Goal: Information Seeking & Learning: Learn about a topic

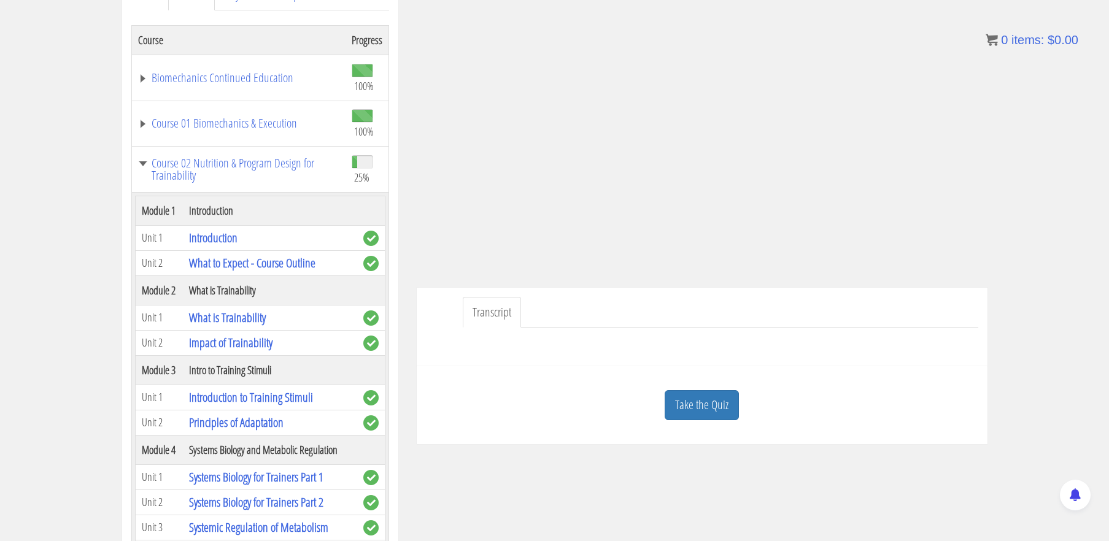
scroll to position [902, 0]
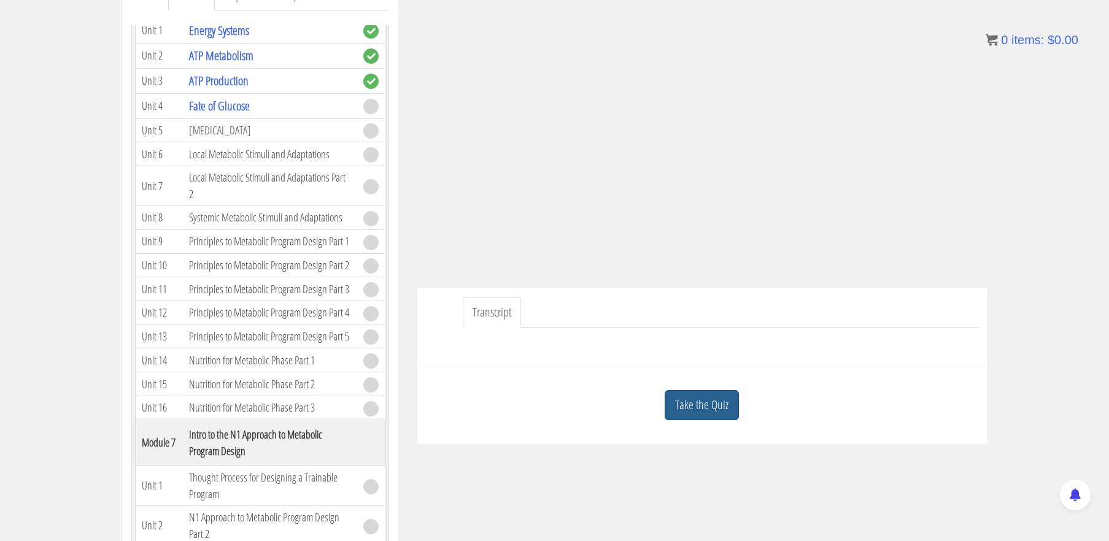
click at [718, 408] on link "Take the Quiz" at bounding box center [702, 405] width 74 height 30
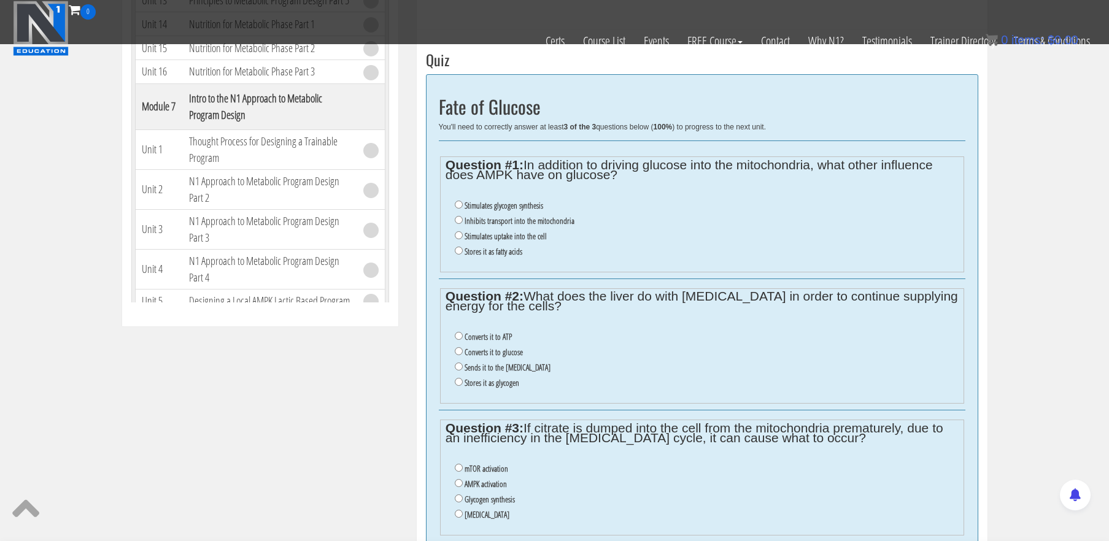
scroll to position [453, 0]
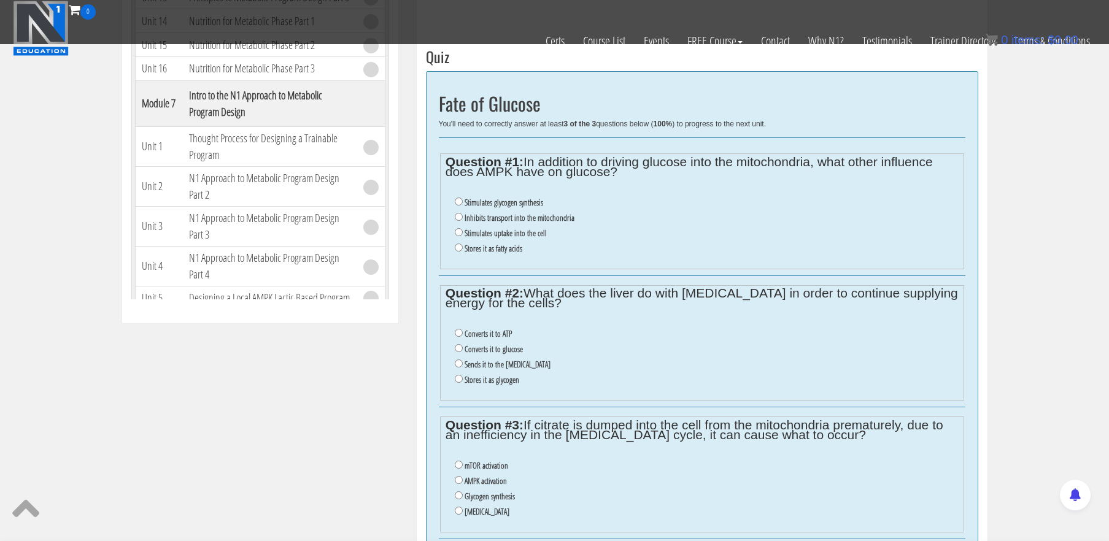
click at [546, 215] on label "Inhibits transport into the mitochondria" at bounding box center [520, 218] width 110 height 10
click at [463, 215] on input "Inhibits transport into the mitochondria" at bounding box center [459, 217] width 8 height 8
radio input "true"
click at [546, 215] on label "Inhibits transport into the mitochondria" at bounding box center [520, 218] width 110 height 10
click at [463, 215] on input "Inhibits transport into the mitochondria" at bounding box center [459, 217] width 8 height 8
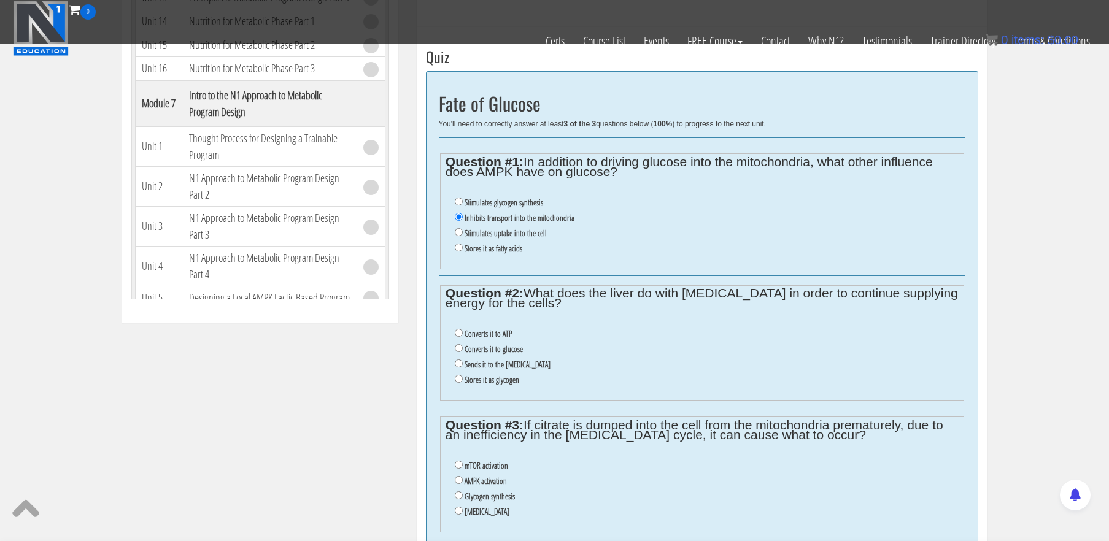
click at [525, 235] on label "Stimulates uptake into the cell" at bounding box center [506, 233] width 82 height 10
click at [463, 235] on input "Stimulates uptake into the cell" at bounding box center [459, 232] width 8 height 8
radio input "true"
click at [518, 202] on label "Stimulates glycogen synthesis" at bounding box center [504, 203] width 79 height 10
click at [463, 202] on input "Stimulates glycogen synthesis" at bounding box center [459, 202] width 8 height 8
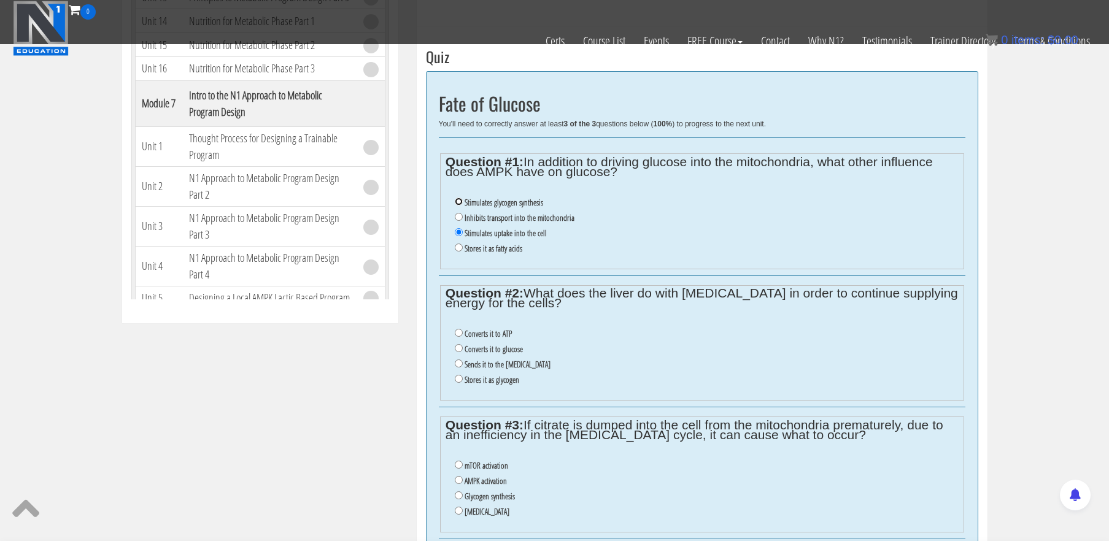
radio input "true"
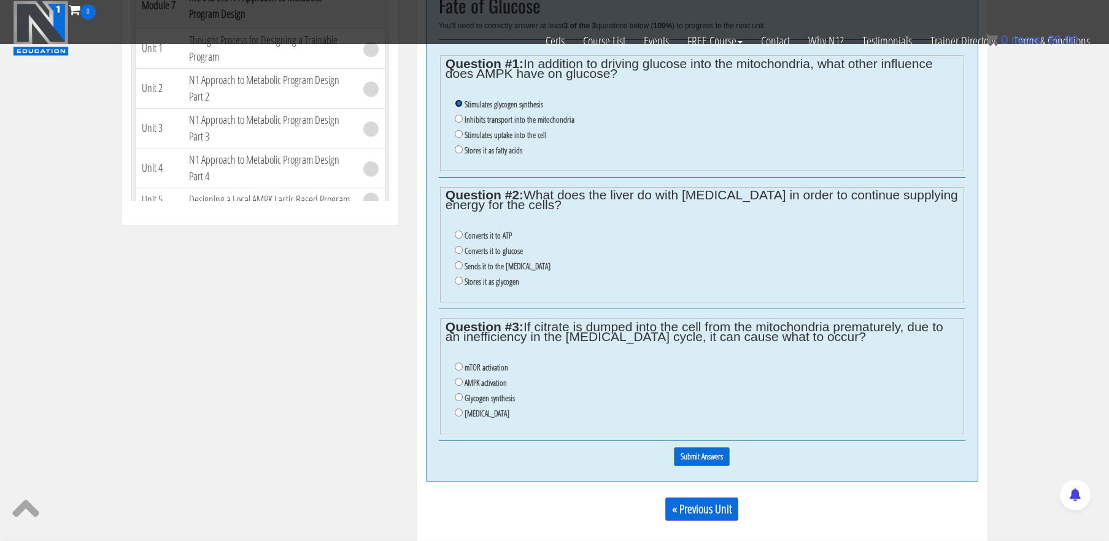
scroll to position [558, 0]
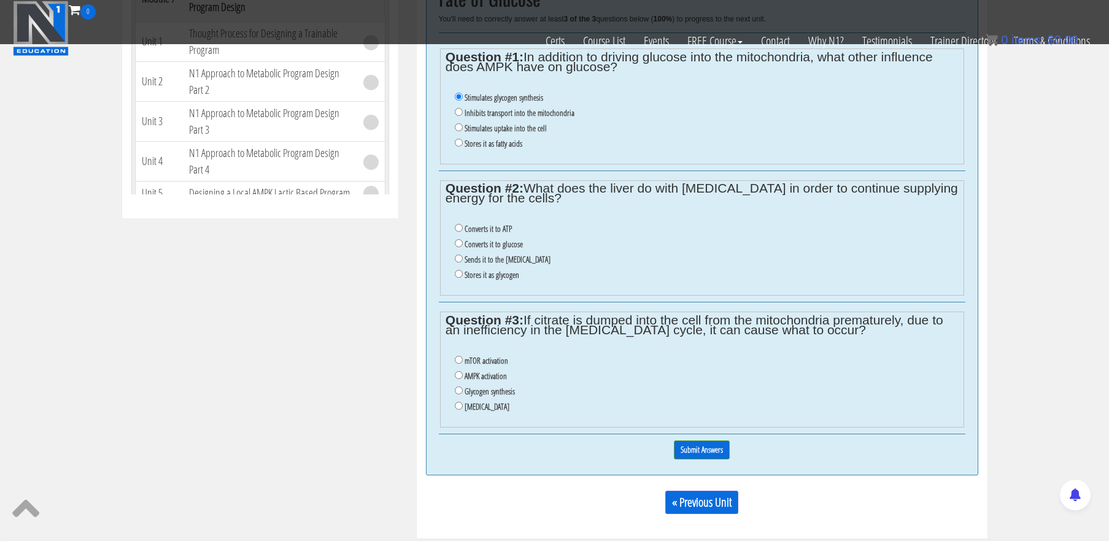
click at [507, 246] on label "Converts it to glucose" at bounding box center [494, 244] width 58 height 10
click at [463, 246] on input "Converts it to glucose" at bounding box center [459, 243] width 8 height 8
radio input "true"
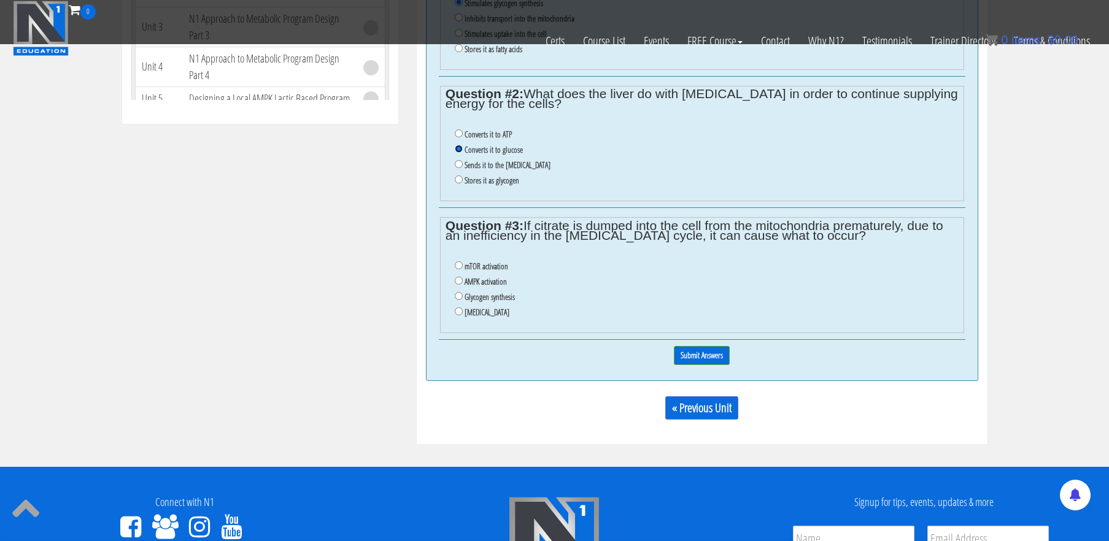
scroll to position [664, 0]
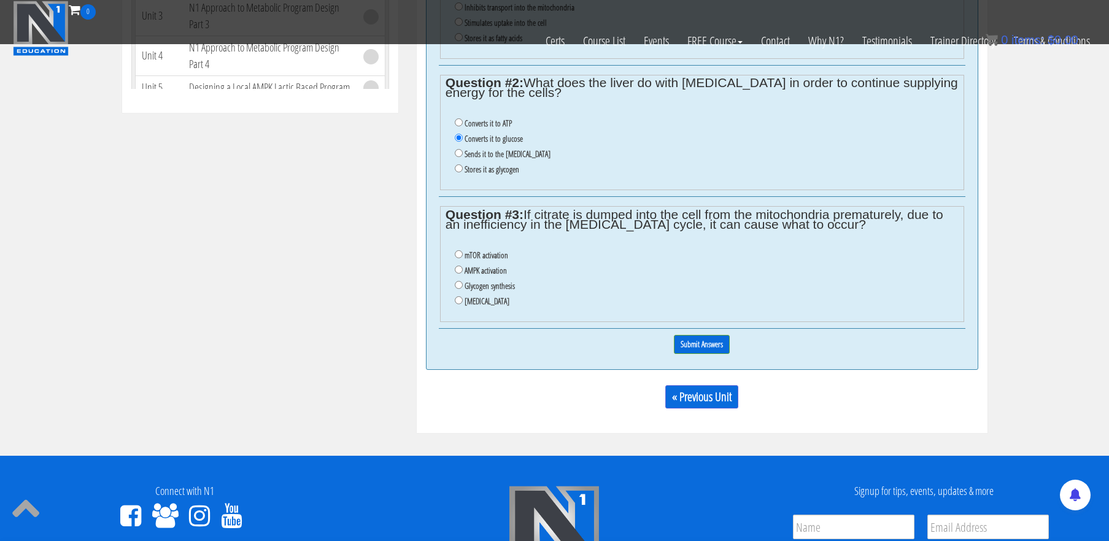
click at [463, 306] on li "[MEDICAL_DATA]" at bounding box center [706, 301] width 503 height 15
click at [460, 304] on input "[MEDICAL_DATA]" at bounding box center [459, 300] width 8 height 8
radio input "true"
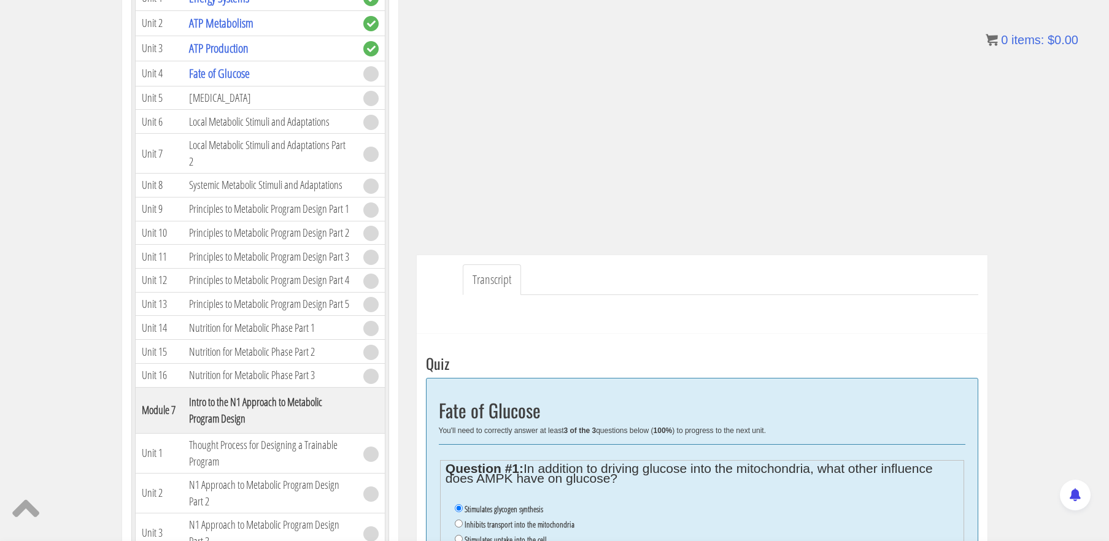
scroll to position [236, 0]
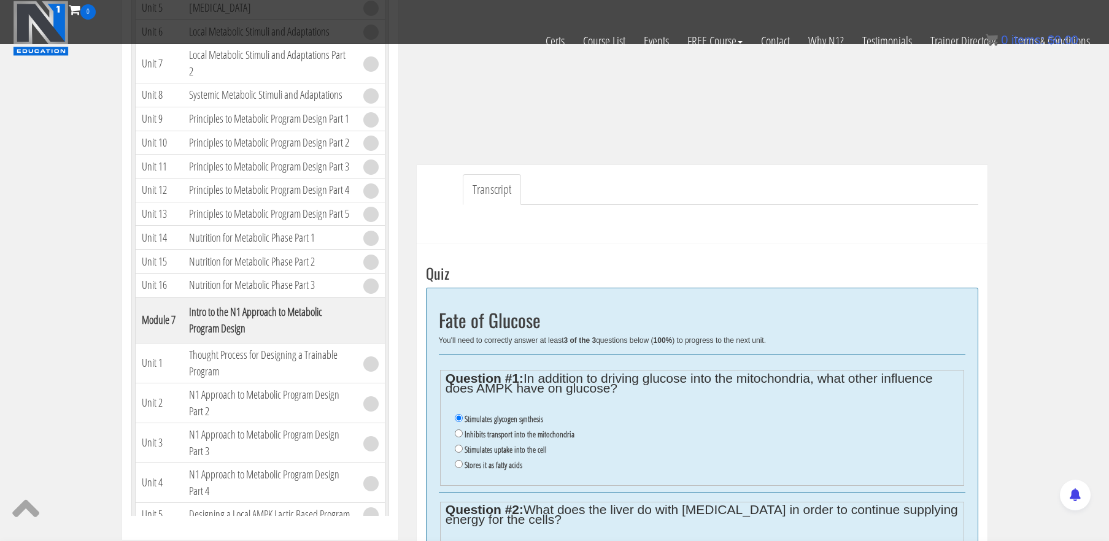
click at [487, 198] on link "Transcript" at bounding box center [492, 189] width 58 height 31
click at [497, 183] on link "Transcript" at bounding box center [492, 189] width 58 height 31
click at [495, 189] on link "Transcript" at bounding box center [492, 189] width 58 height 31
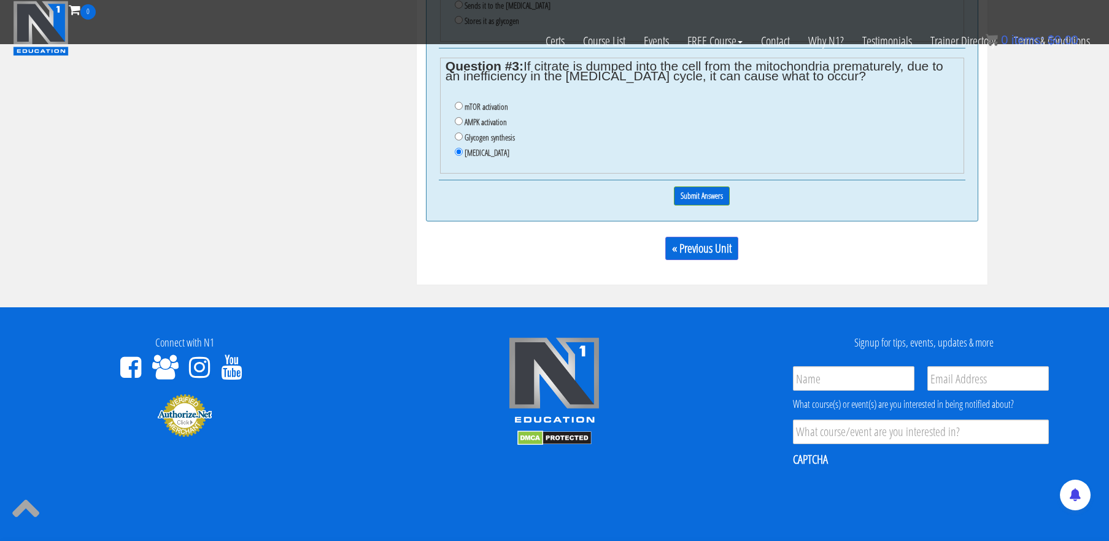
scroll to position [808, 0]
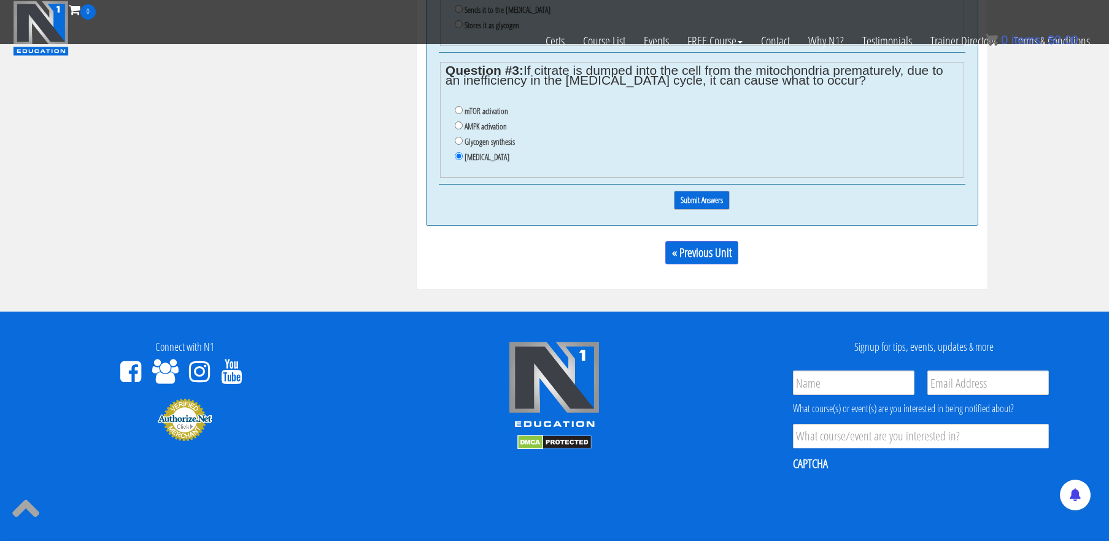
click at [707, 201] on input "Submit Answers" at bounding box center [702, 200] width 56 height 19
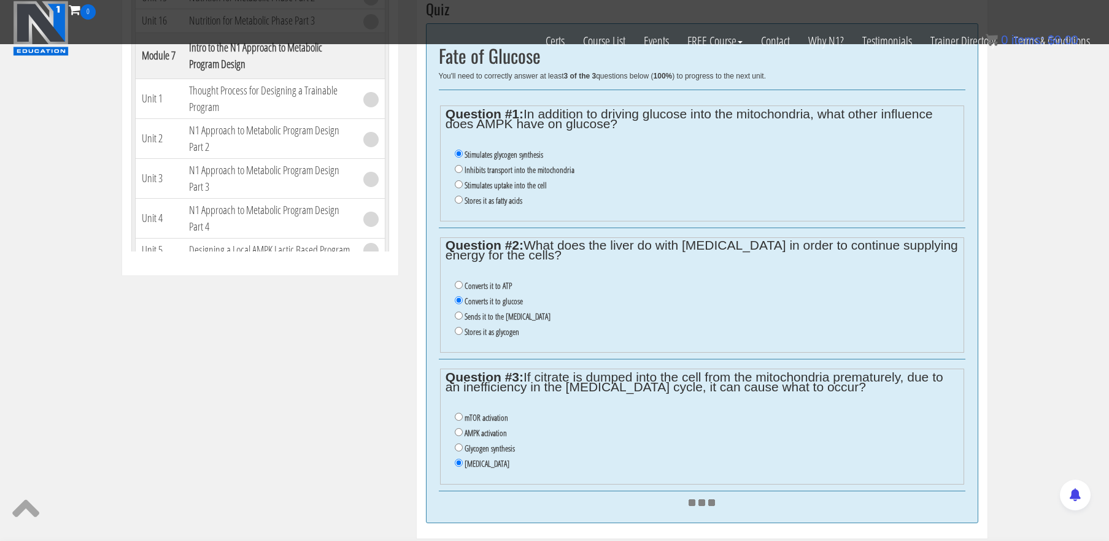
scroll to position [482, 0]
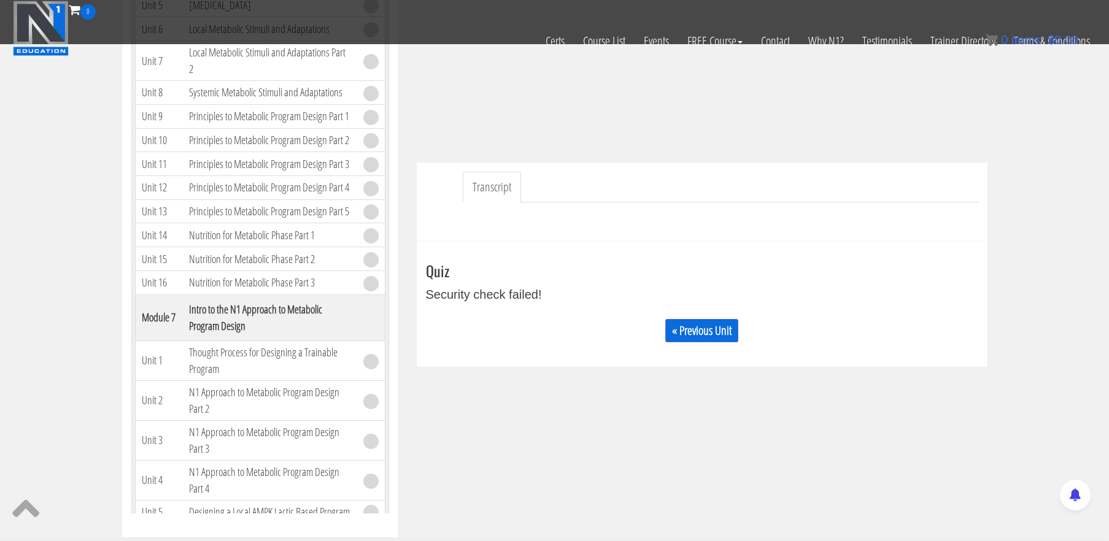
scroll to position [245, 0]
